Goal: Transaction & Acquisition: Book appointment/travel/reservation

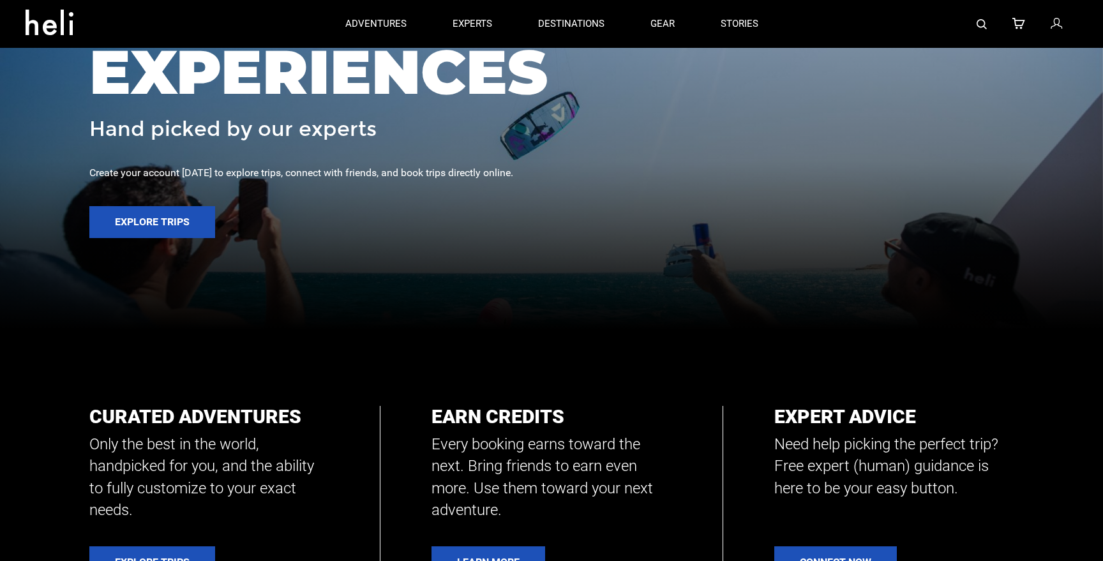
scroll to position [141, 0]
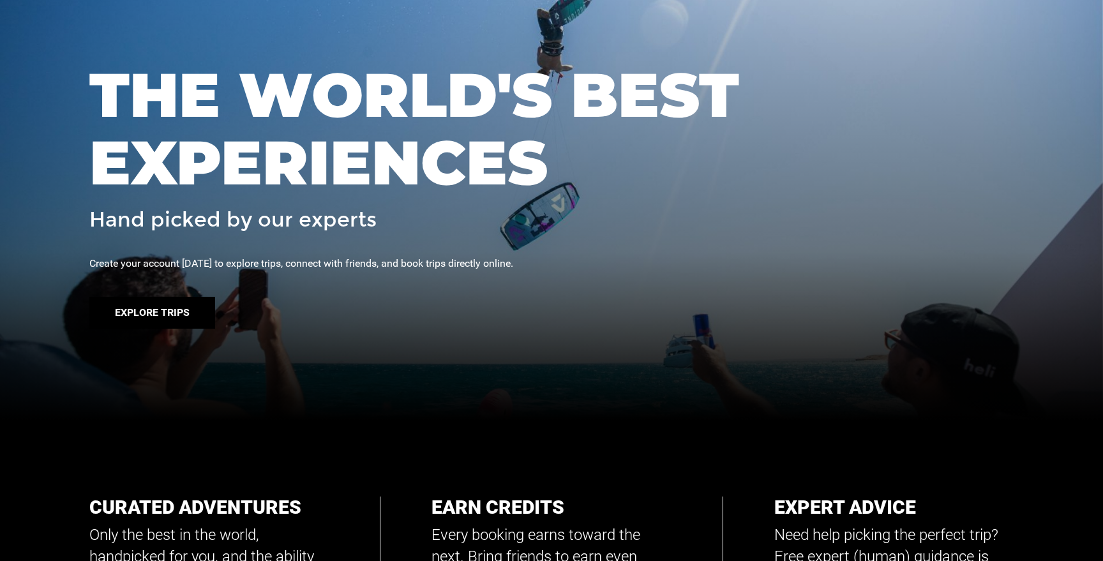
click at [167, 316] on button "Explore Trips" at bounding box center [152, 313] width 126 height 32
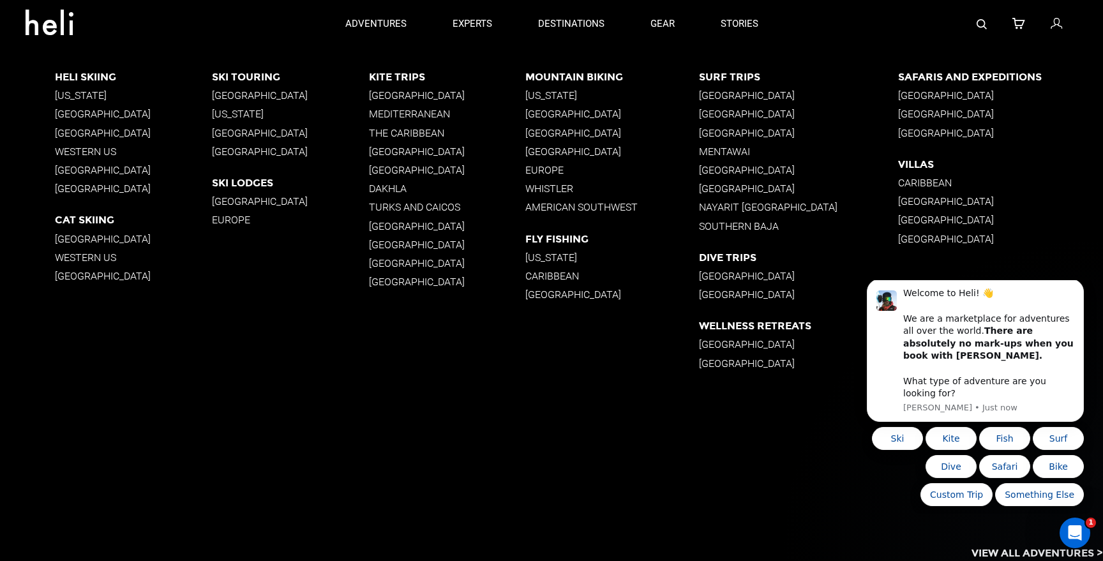
click at [105, 114] on p "[GEOGRAPHIC_DATA]" at bounding box center [133, 114] width 157 height 12
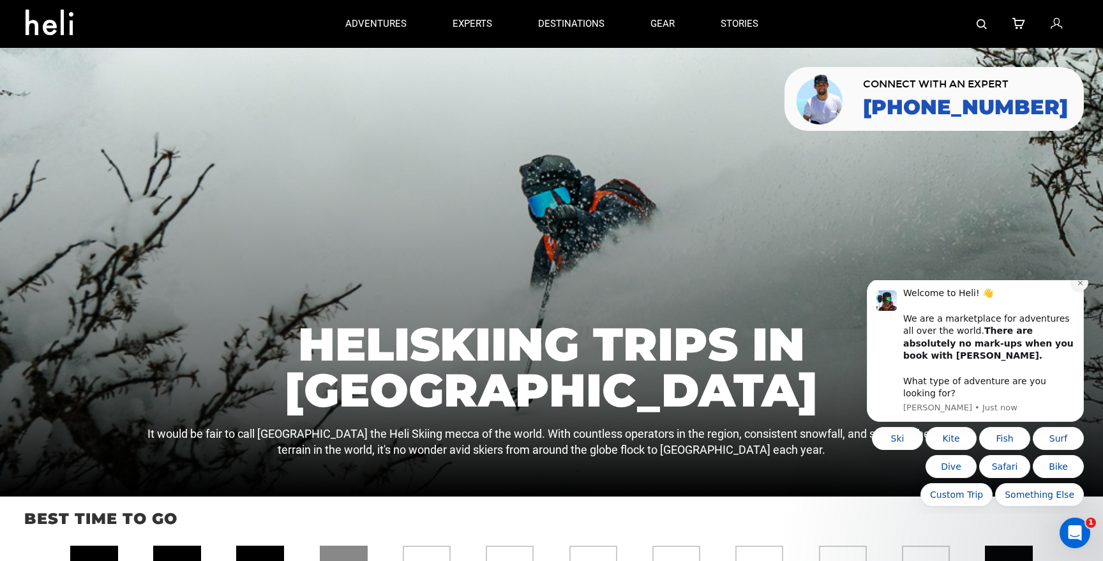
click at [1082, 287] on icon "Dismiss notification" at bounding box center [1080, 282] width 7 height 7
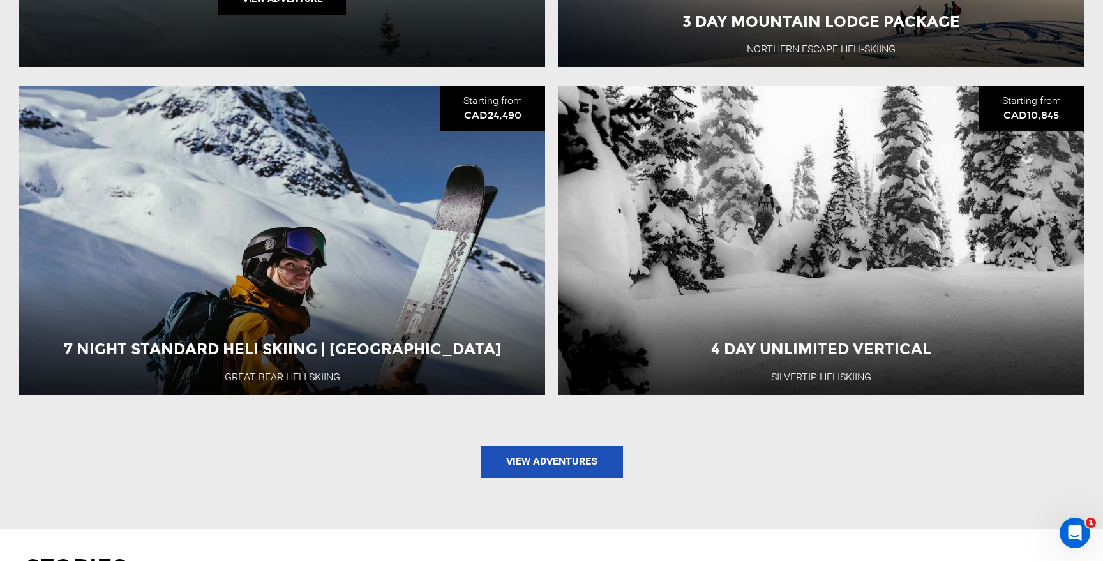
scroll to position [1618, 0]
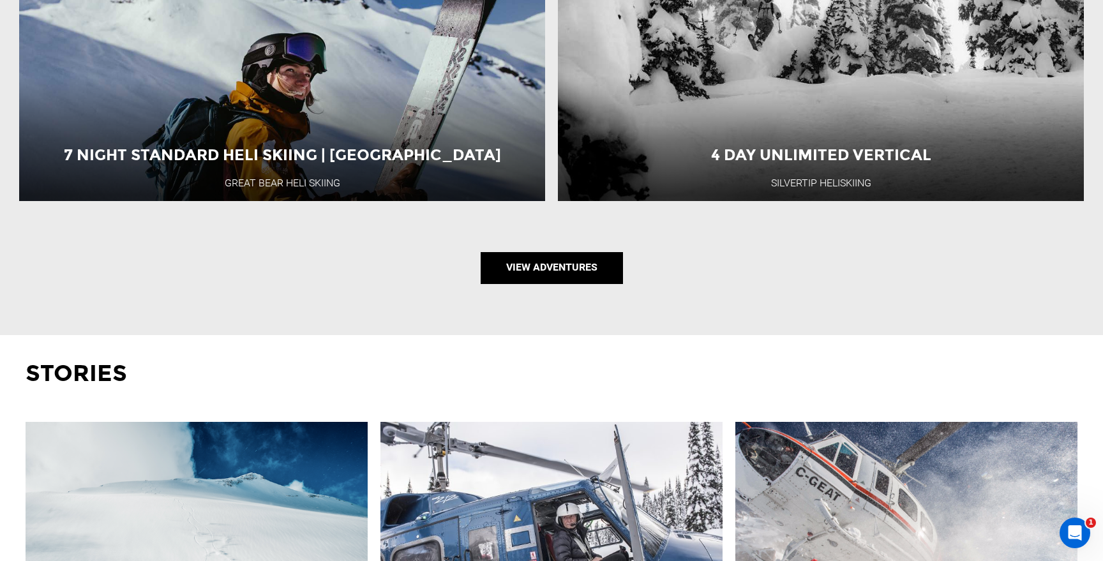
click at [561, 265] on link "View Adventures" at bounding box center [552, 268] width 142 height 32
type input "Heli Skiing"
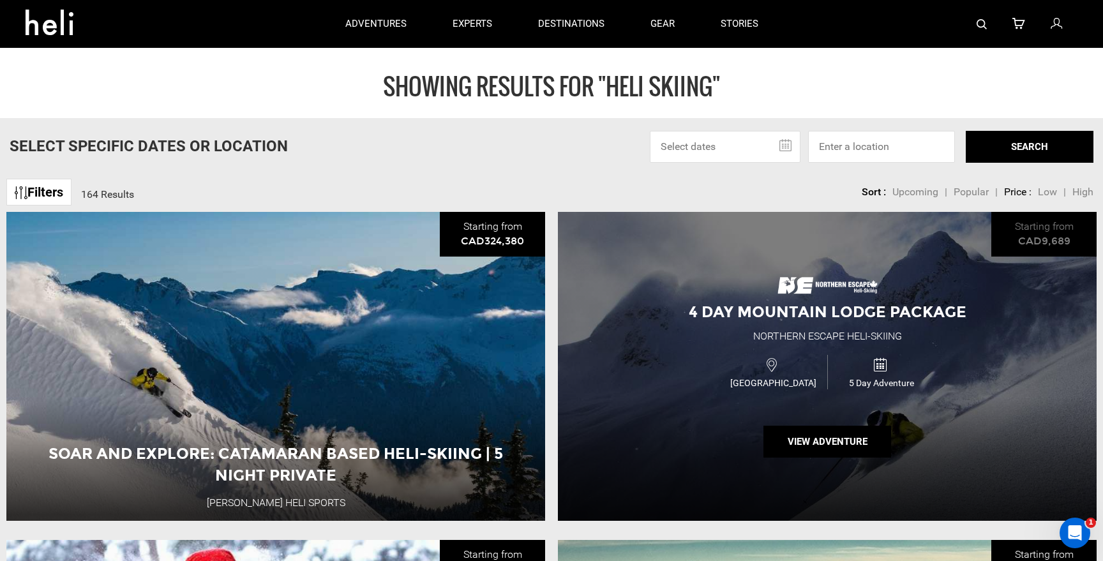
scroll to position [17, 0]
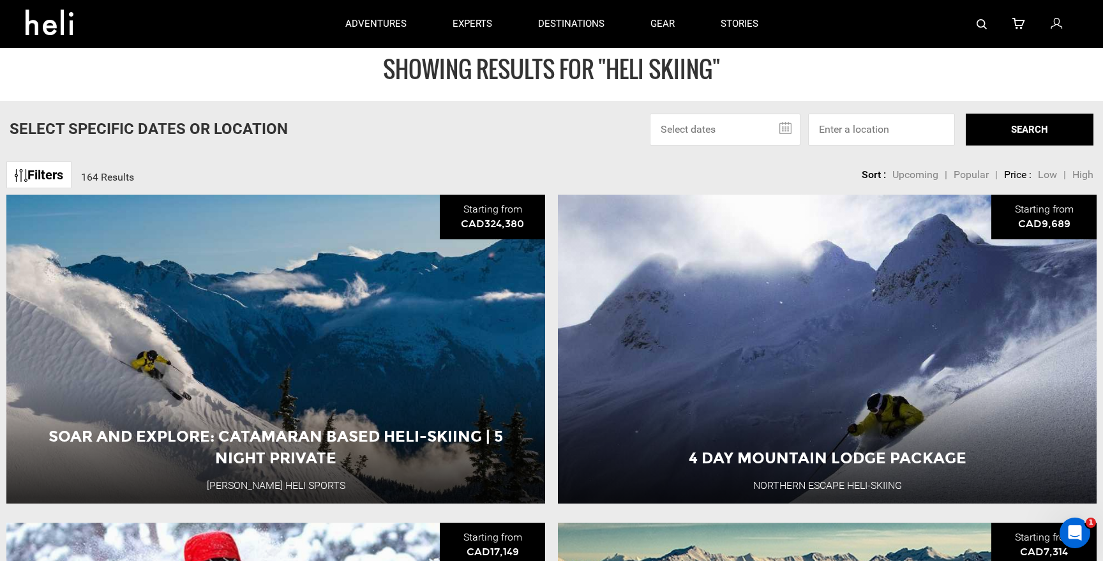
click at [41, 173] on link "Filters" at bounding box center [38, 174] width 65 height 27
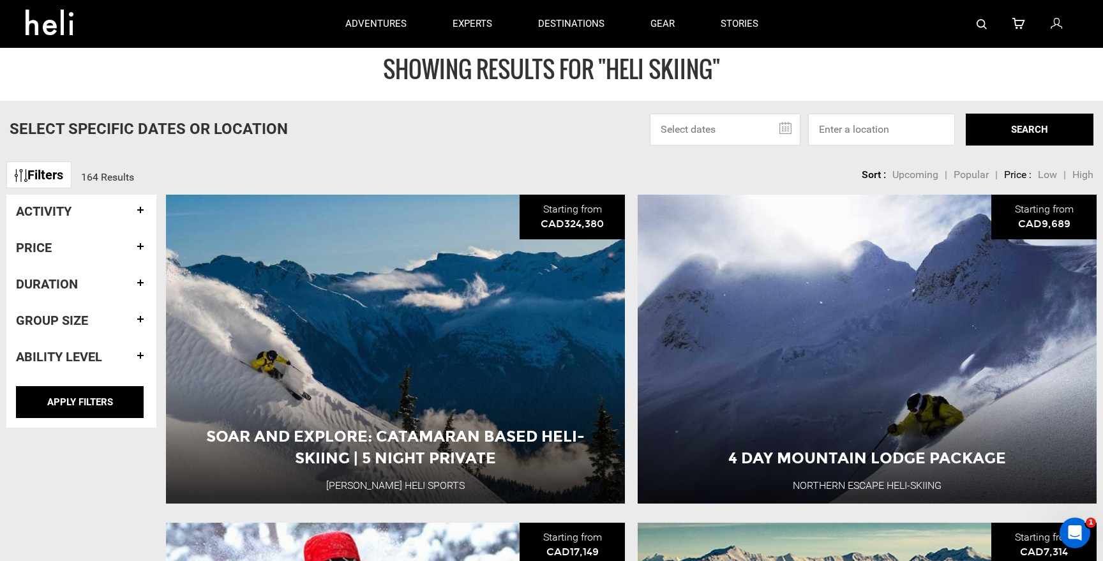
click at [141, 214] on h4 "Activity" at bounding box center [81, 211] width 131 height 14
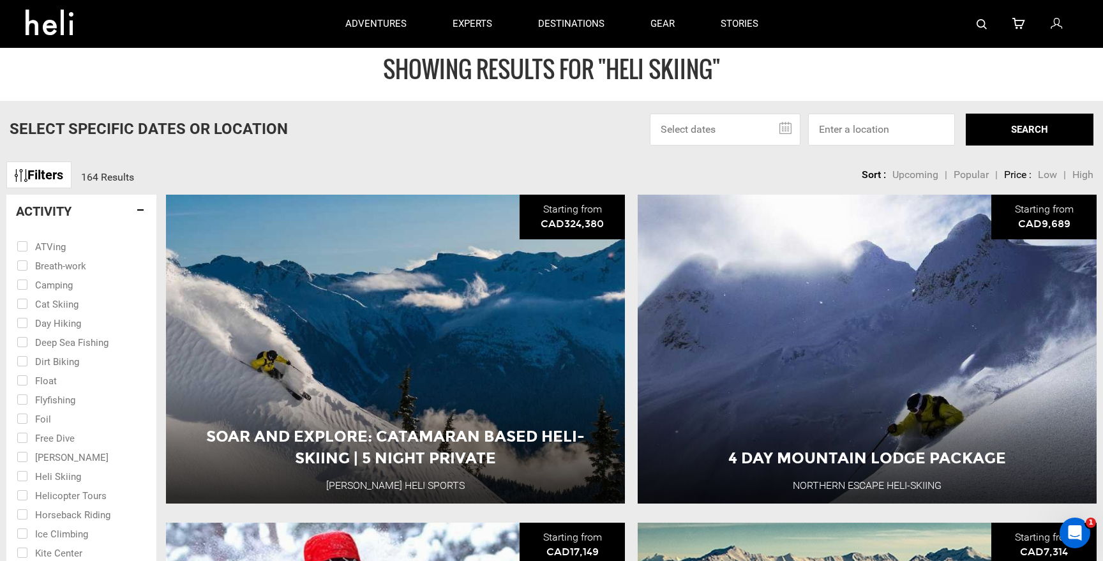
click at [141, 214] on h4 "Activity" at bounding box center [81, 211] width 131 height 14
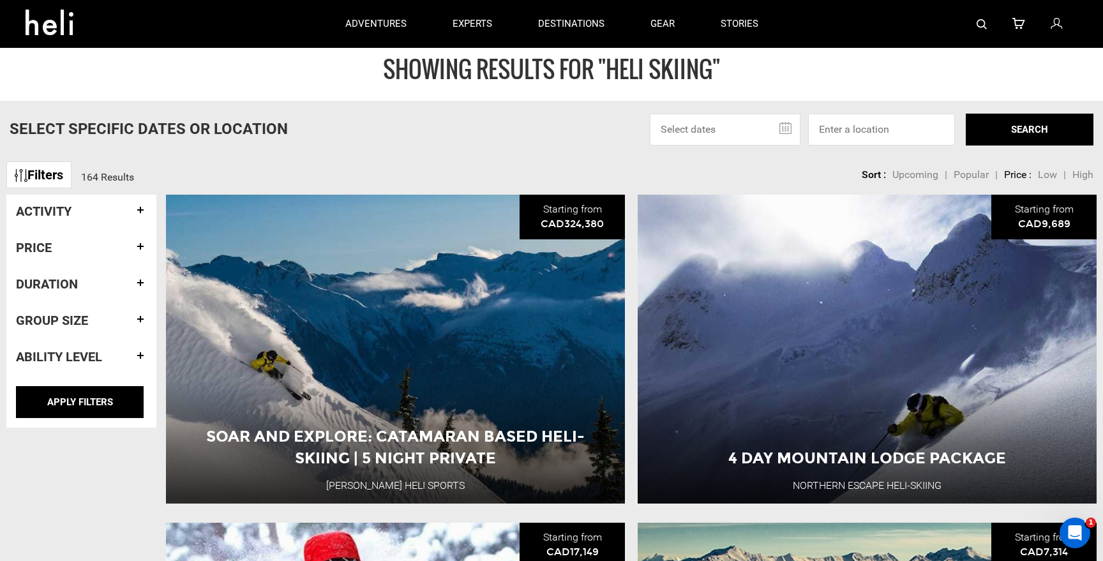
click at [138, 286] on h4 "Duration" at bounding box center [81, 284] width 131 height 14
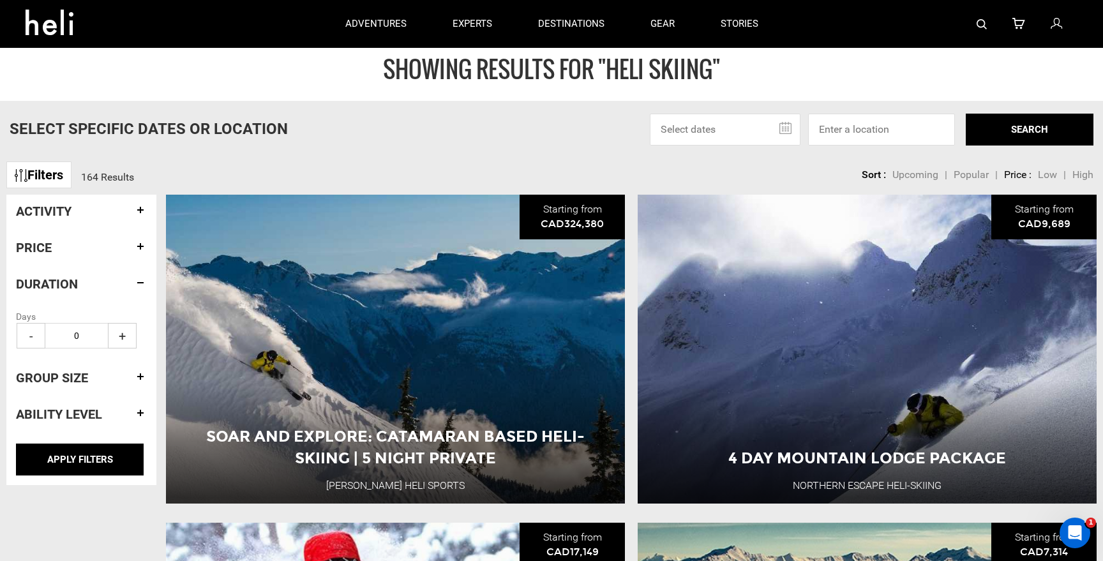
click at [125, 343] on span "+" at bounding box center [122, 336] width 29 height 26
click at [124, 336] on span "+" at bounding box center [122, 336] width 29 height 26
click at [38, 335] on span "-" at bounding box center [31, 336] width 29 height 26
click at [28, 338] on span "-" at bounding box center [31, 336] width 29 height 26
click at [120, 335] on span "+" at bounding box center [122, 336] width 29 height 26
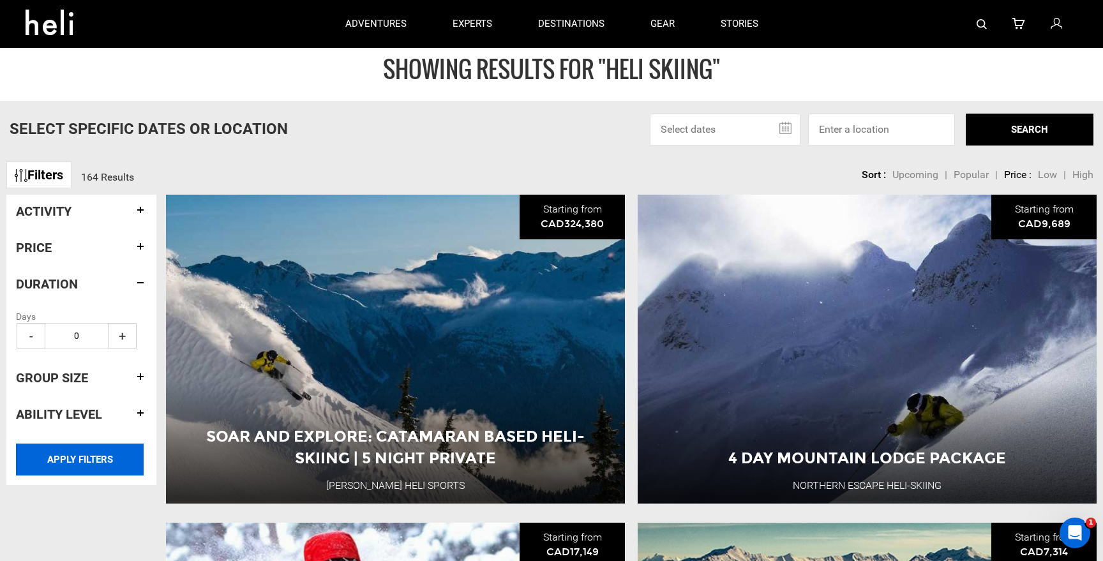
type input "1"
click at [85, 464] on input "APPLY FILTERS" at bounding box center [80, 459] width 128 height 32
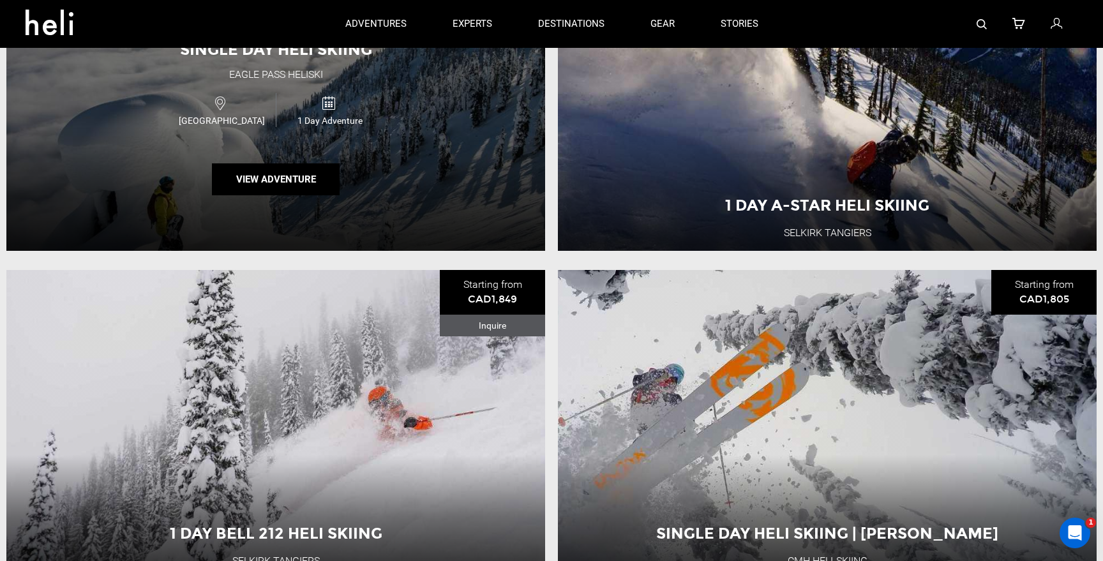
scroll to position [1938, 0]
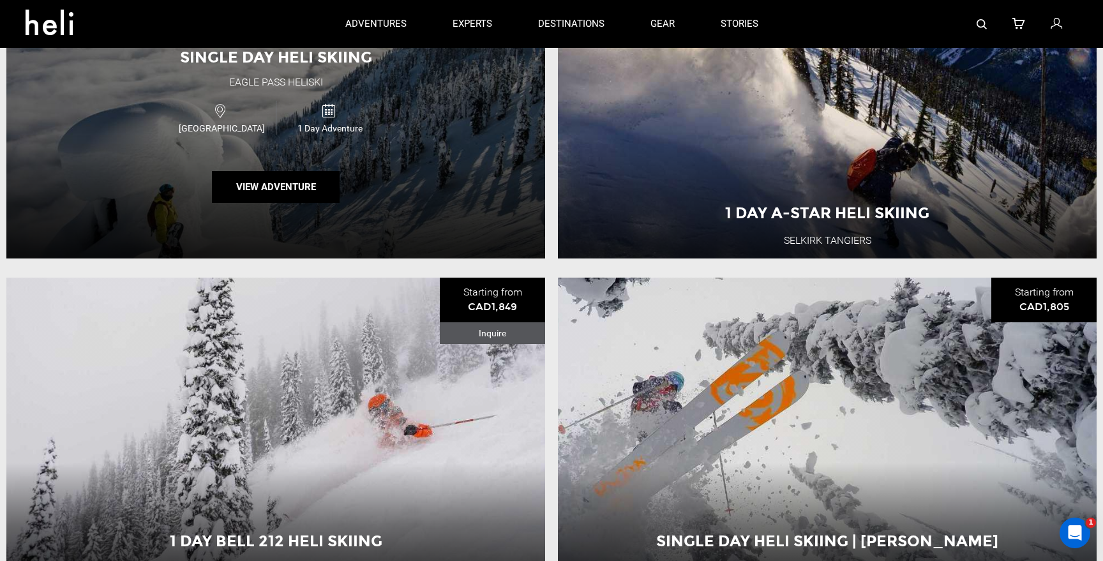
click at [438, 183] on div "Single Day Heli Skiing Eagle Pass Heliski Canada 1 Day Adventure View Adventure" at bounding box center [275, 104] width 539 height 309
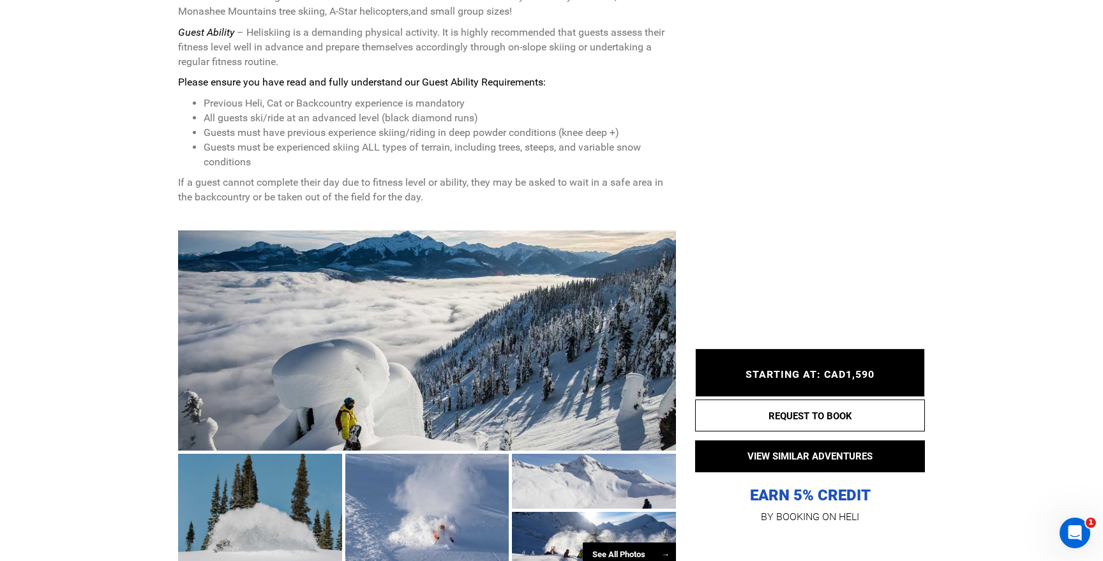
scroll to position [839, 0]
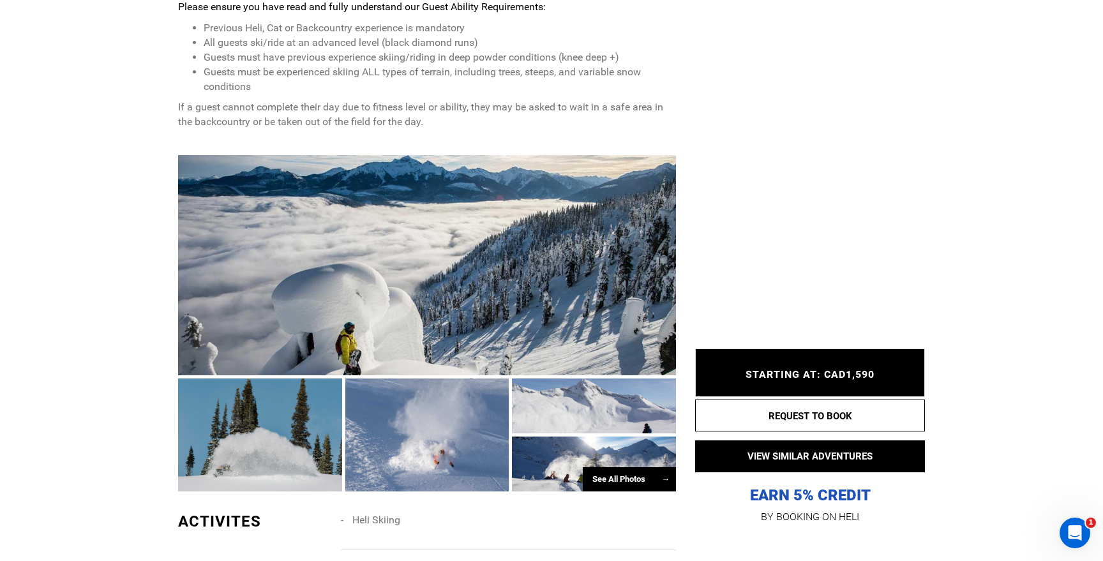
click at [854, 491] on p "EARN 5% CREDIT" at bounding box center [810, 431] width 230 height 147
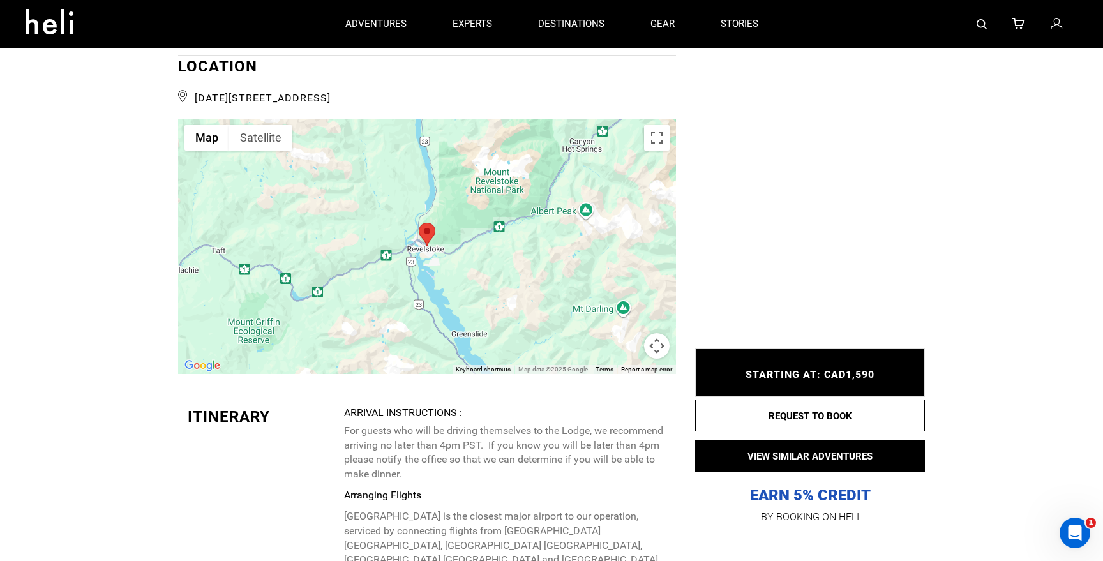
scroll to position [2257, 0]
